Goal: Task Accomplishment & Management: Manage account settings

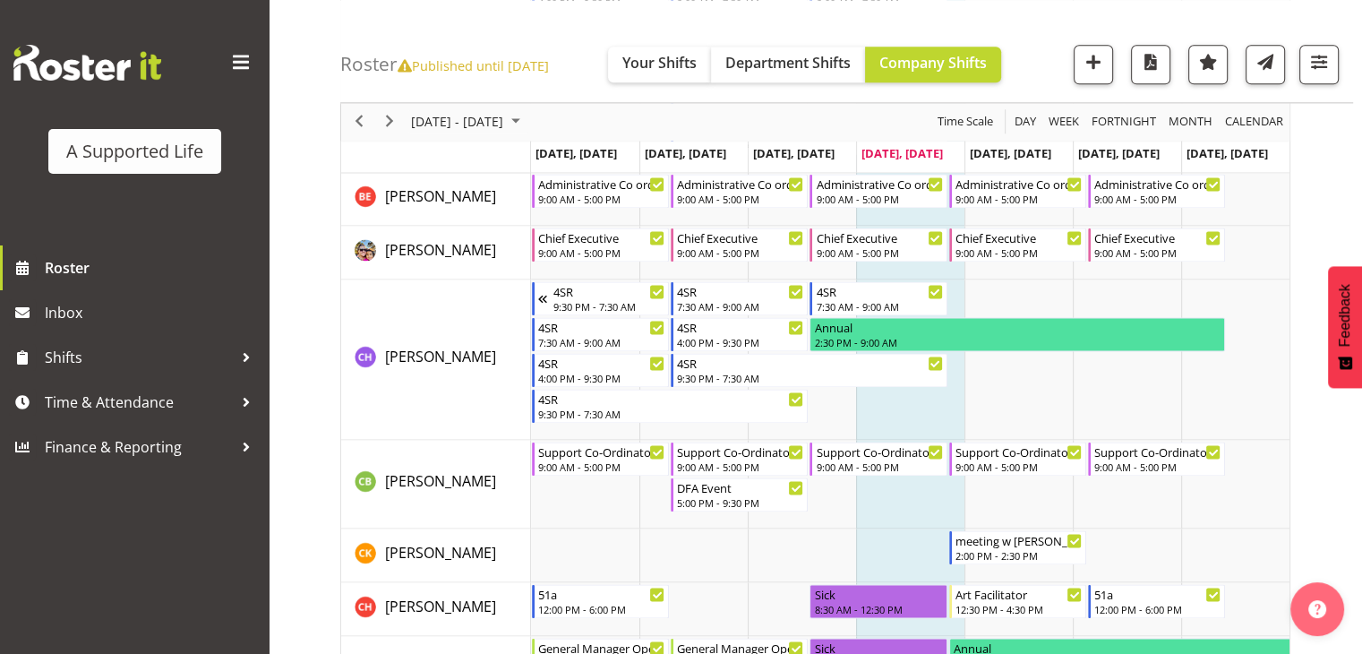
scroll to position [2328, 0]
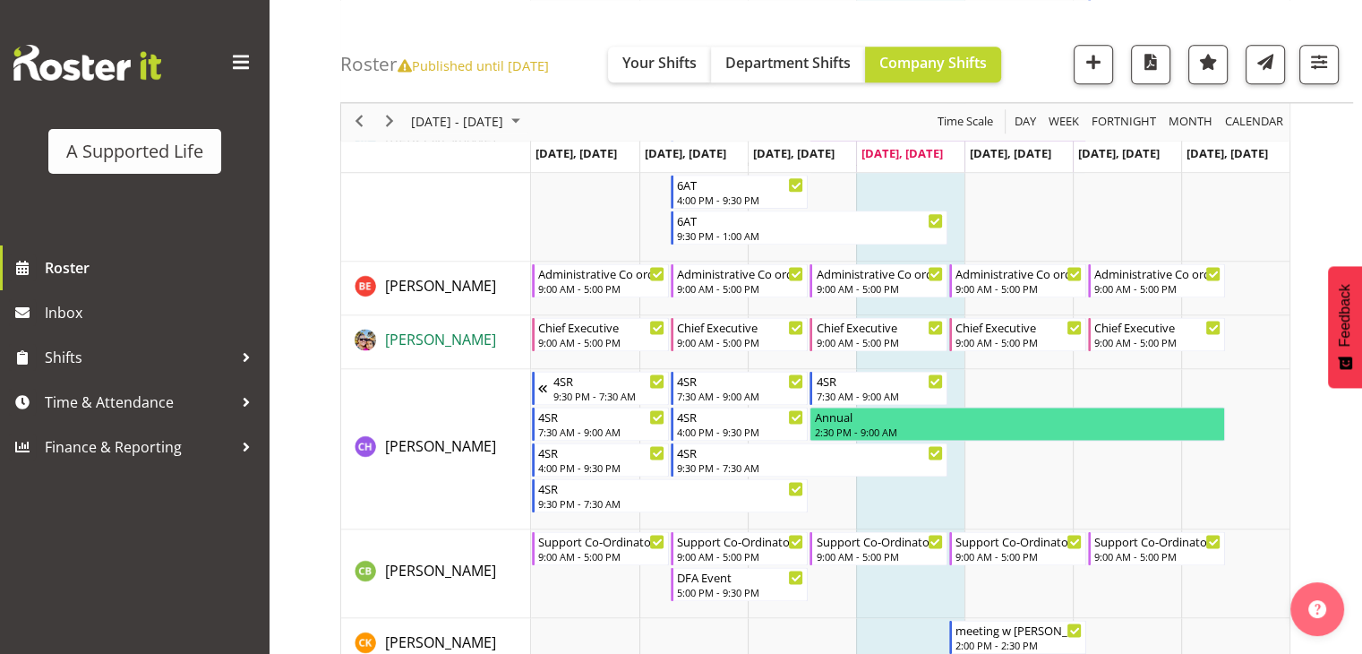
click at [444, 337] on span "[PERSON_NAME]" at bounding box center [440, 340] width 111 height 20
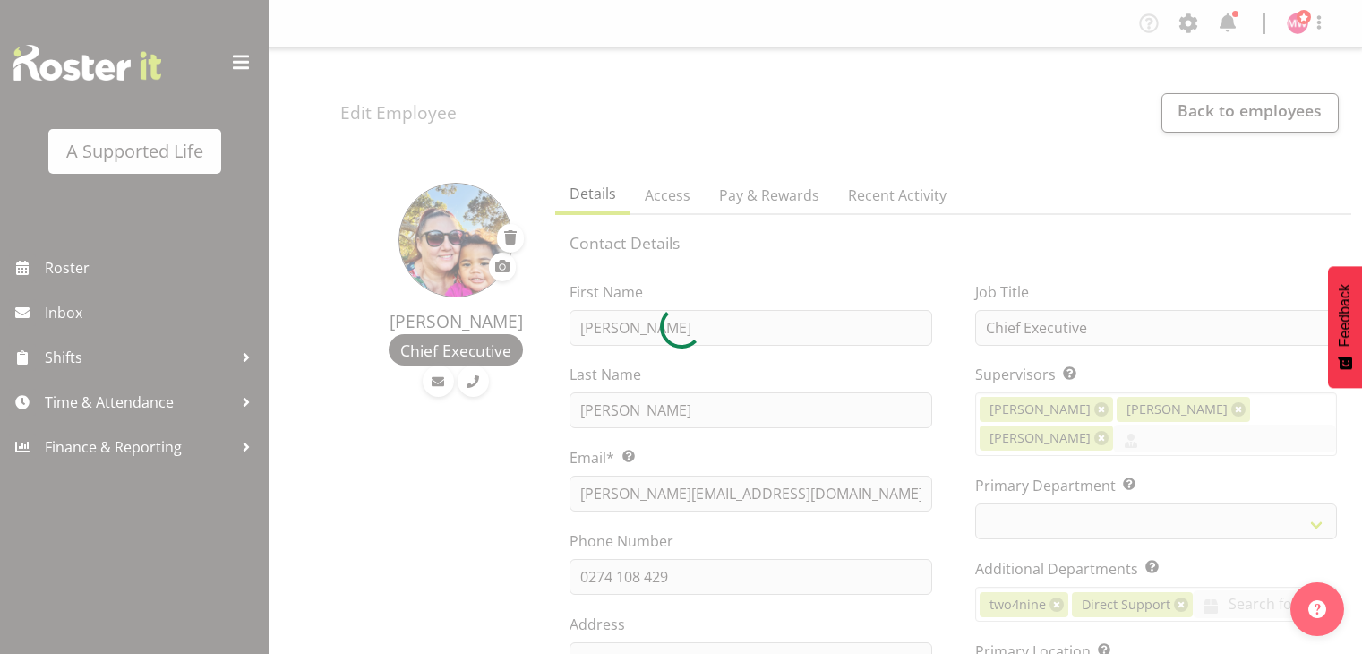
select select "TimelineWeek"
select select
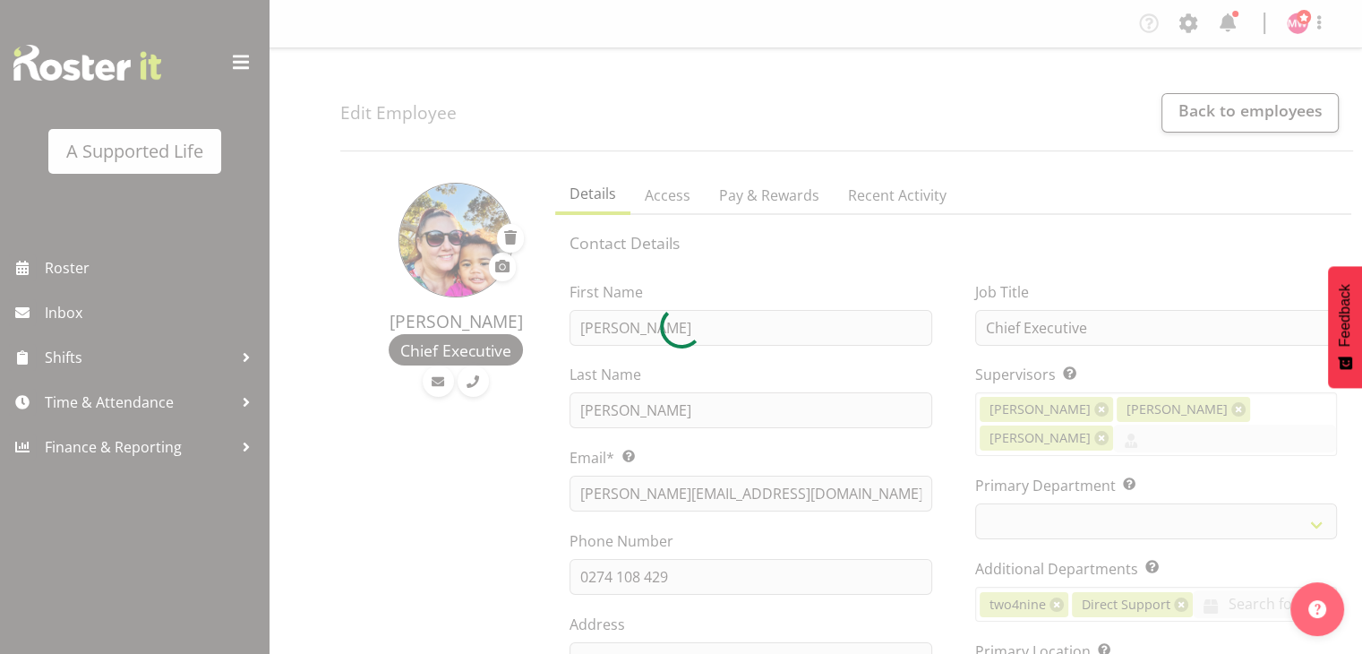
select select "565"
select select "490"
